Goal: Task Accomplishment & Management: Manage account settings

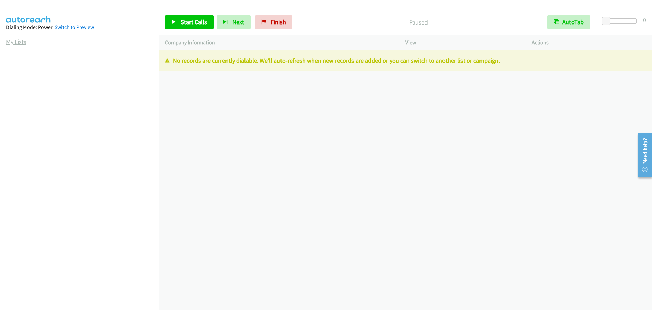
click at [18, 41] on link "My Lists" at bounding box center [16, 42] width 20 height 8
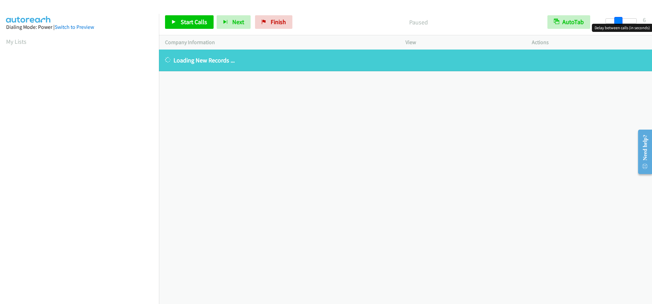
drag, startPoint x: 606, startPoint y: 22, endPoint x: 619, endPoint y: 21, distance: 12.6
click at [619, 21] on span at bounding box center [619, 21] width 8 height 8
drag, startPoint x: 604, startPoint y: 22, endPoint x: 616, endPoint y: 22, distance: 12.2
click at [616, 22] on span at bounding box center [619, 21] width 8 height 8
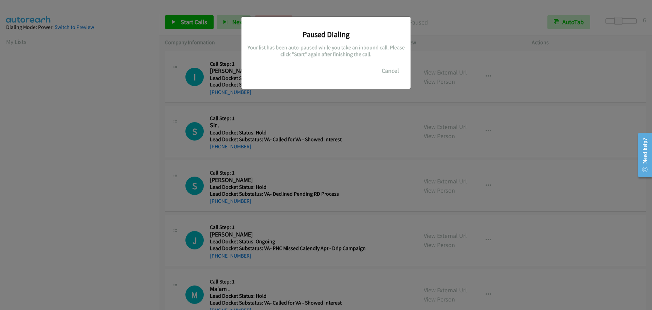
scroll to position [72, 0]
click at [387, 72] on button "Cancel" at bounding box center [390, 71] width 30 height 14
